Goal: Find specific page/section: Find specific page/section

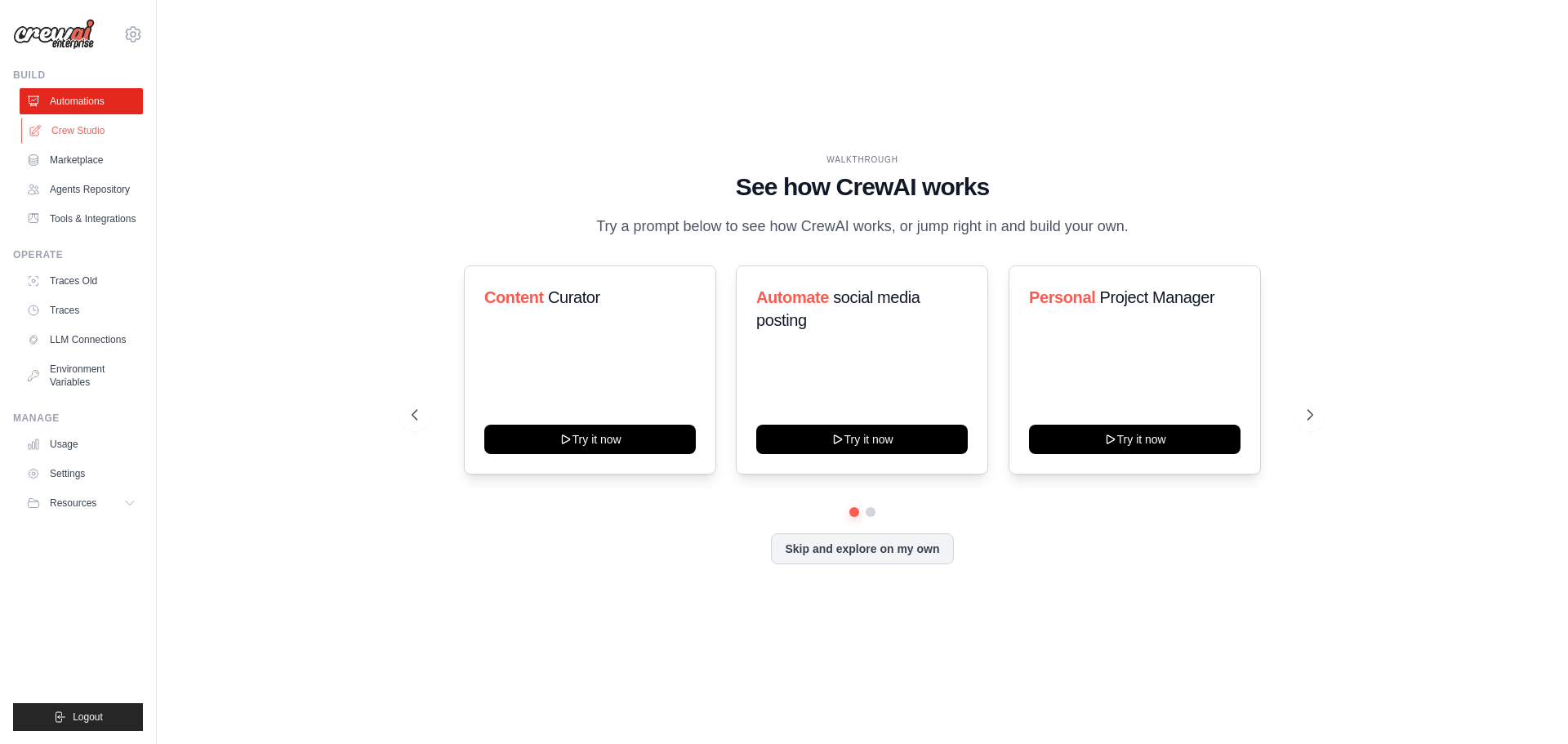
click at [98, 127] on link "Crew Studio" at bounding box center [82, 130] width 123 height 26
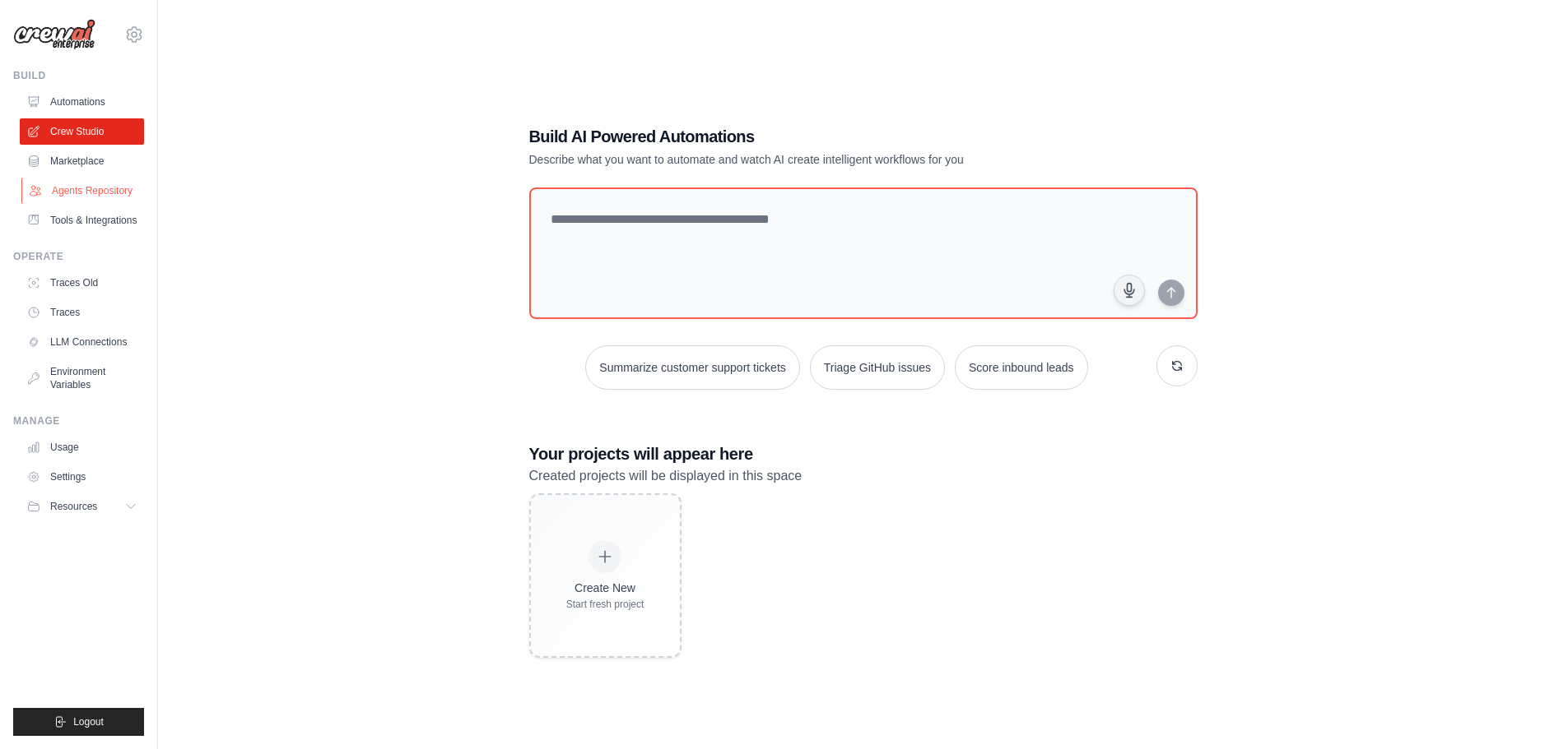
click at [95, 189] on link "Agents Repository" at bounding box center [83, 191] width 124 height 26
